Goal: Task Accomplishment & Management: Manage account settings

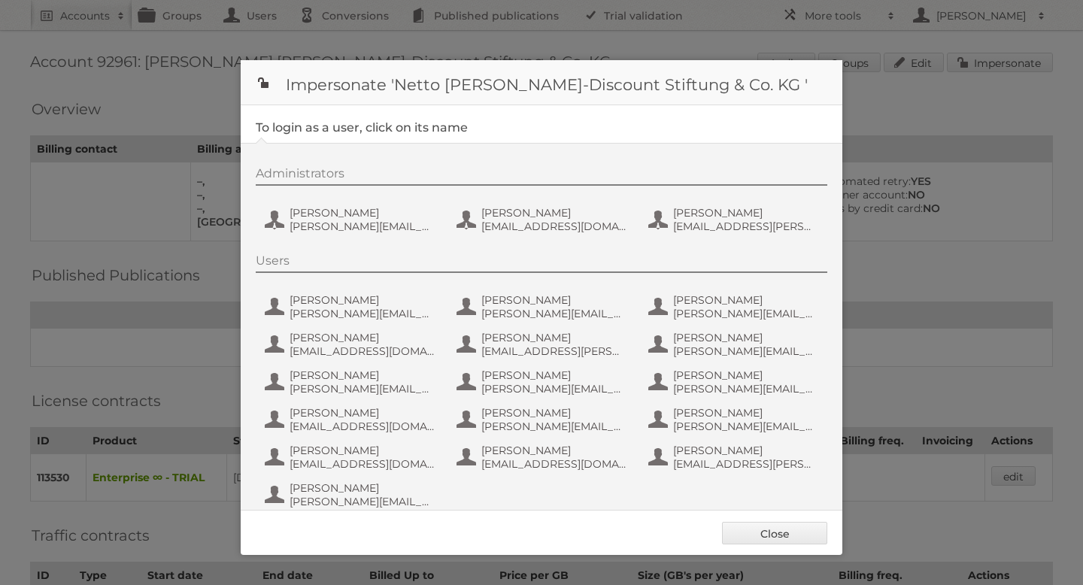
click at [940, 188] on div at bounding box center [541, 292] width 1083 height 585
click at [775, 536] on link "Close" at bounding box center [774, 533] width 105 height 23
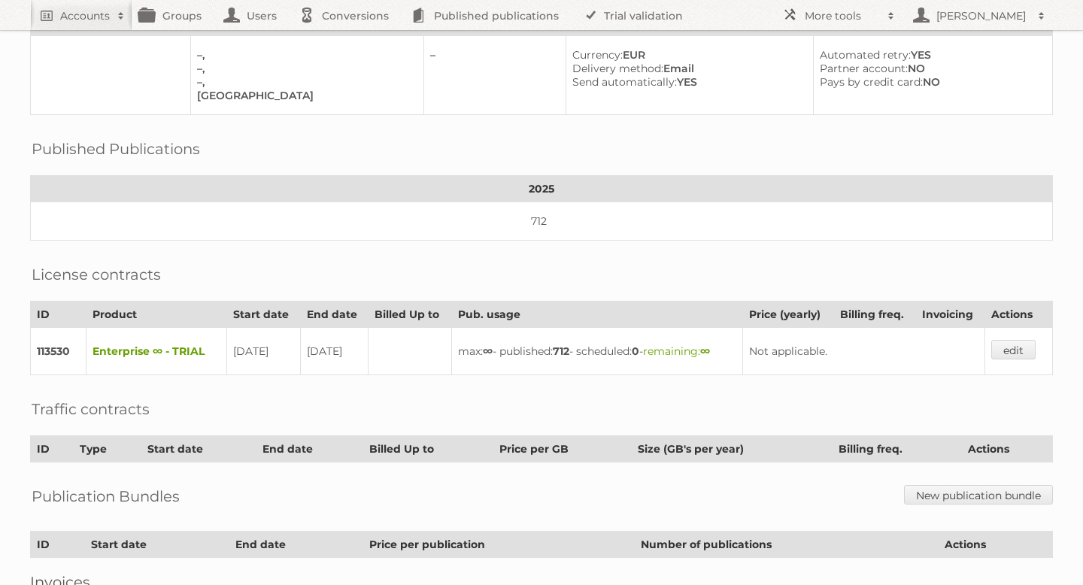
scroll to position [121, 0]
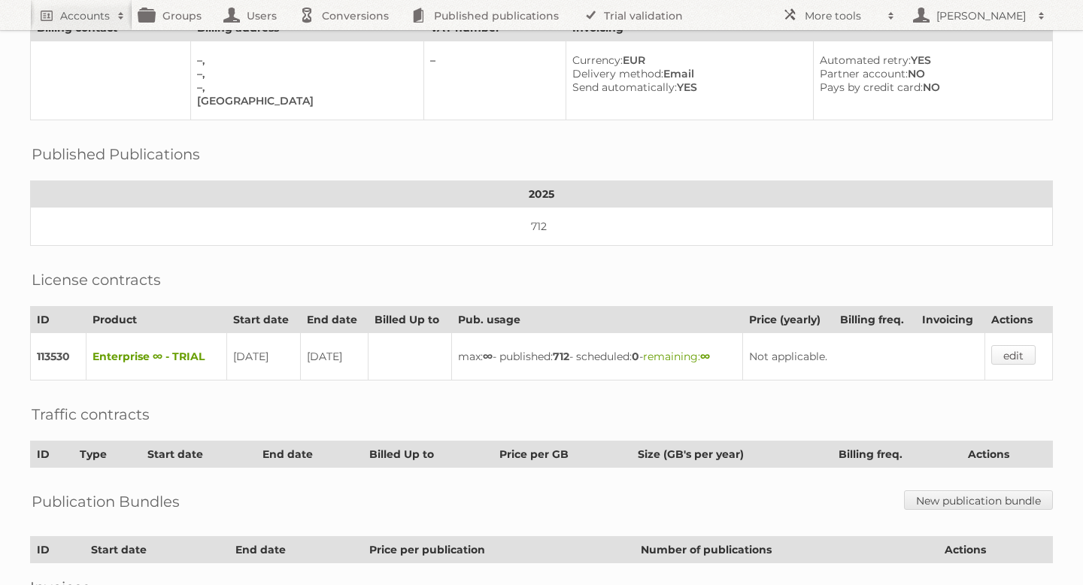
click at [1013, 345] on link "edit" at bounding box center [1014, 355] width 44 height 20
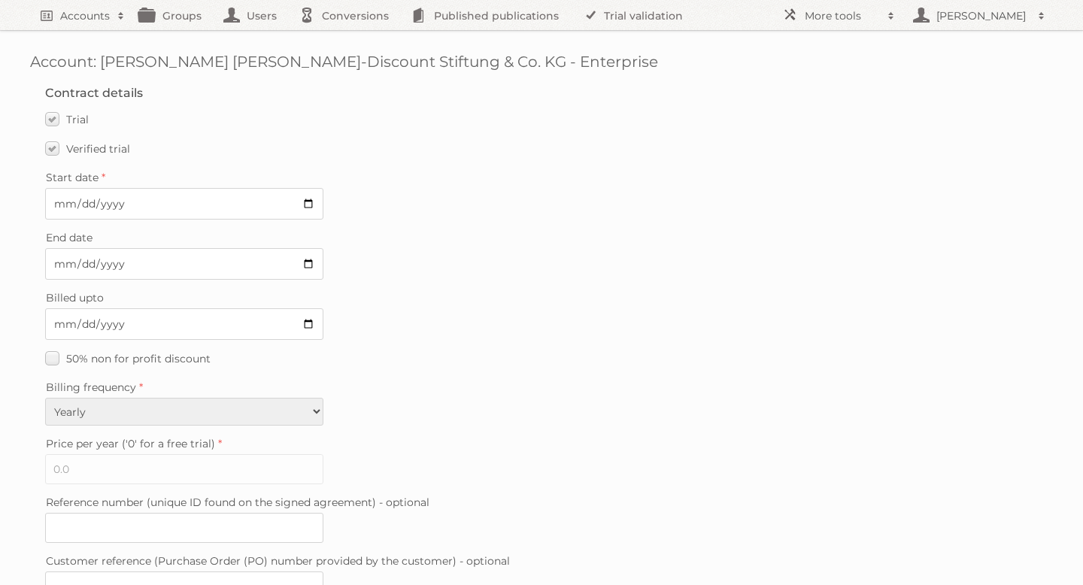
scroll to position [406, 0]
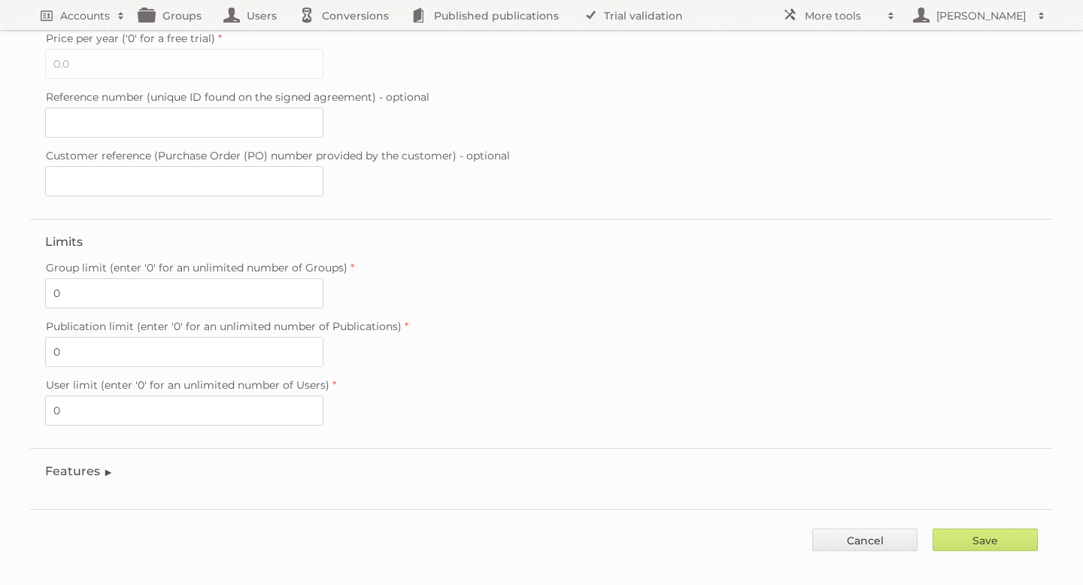
click at [87, 464] on legend "Features" at bounding box center [79, 471] width 68 height 14
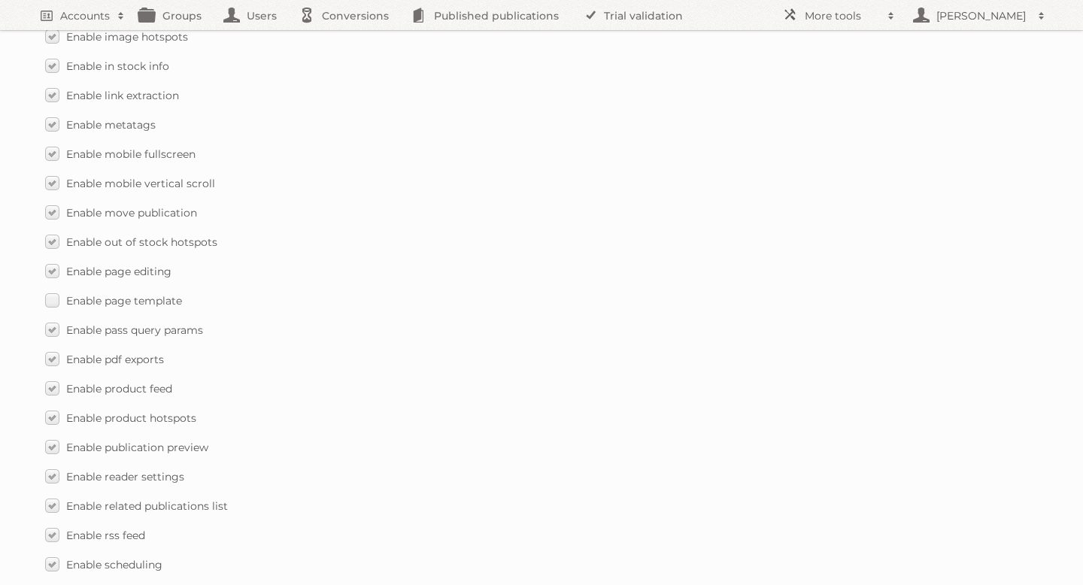
scroll to position [2195, 0]
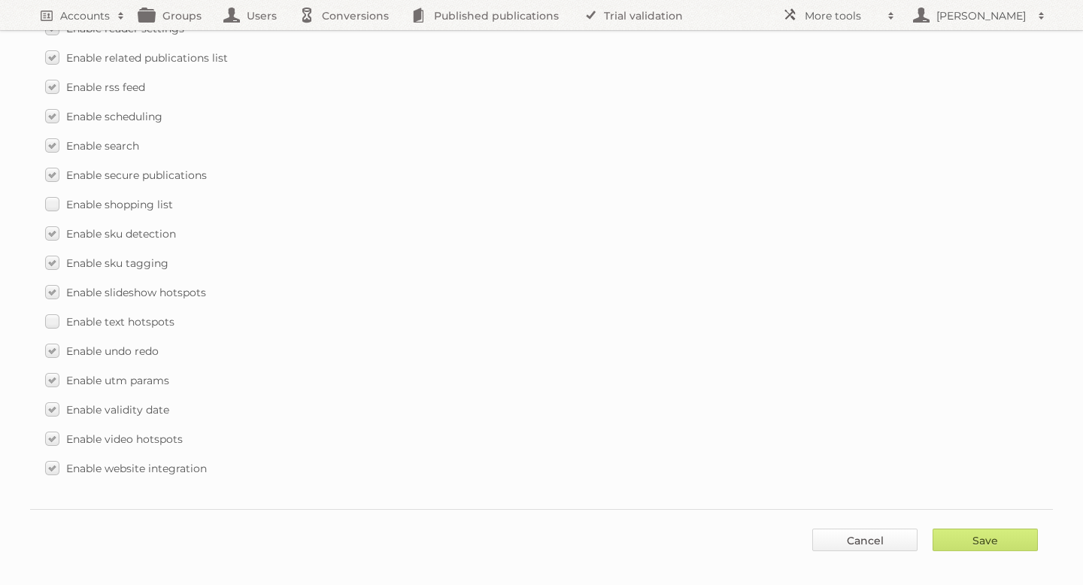
click at [860, 529] on link "Cancel" at bounding box center [865, 540] width 105 height 23
